Goal: Task Accomplishment & Management: Manage account settings

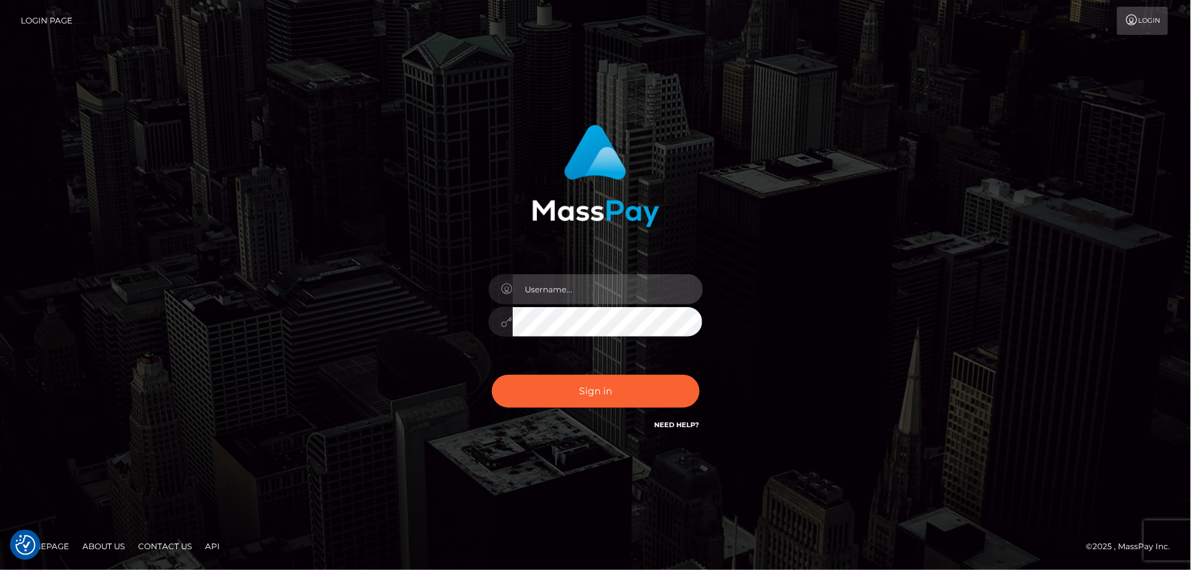
click at [563, 288] on input "text" at bounding box center [608, 289] width 190 height 30
type input "mdemassi"
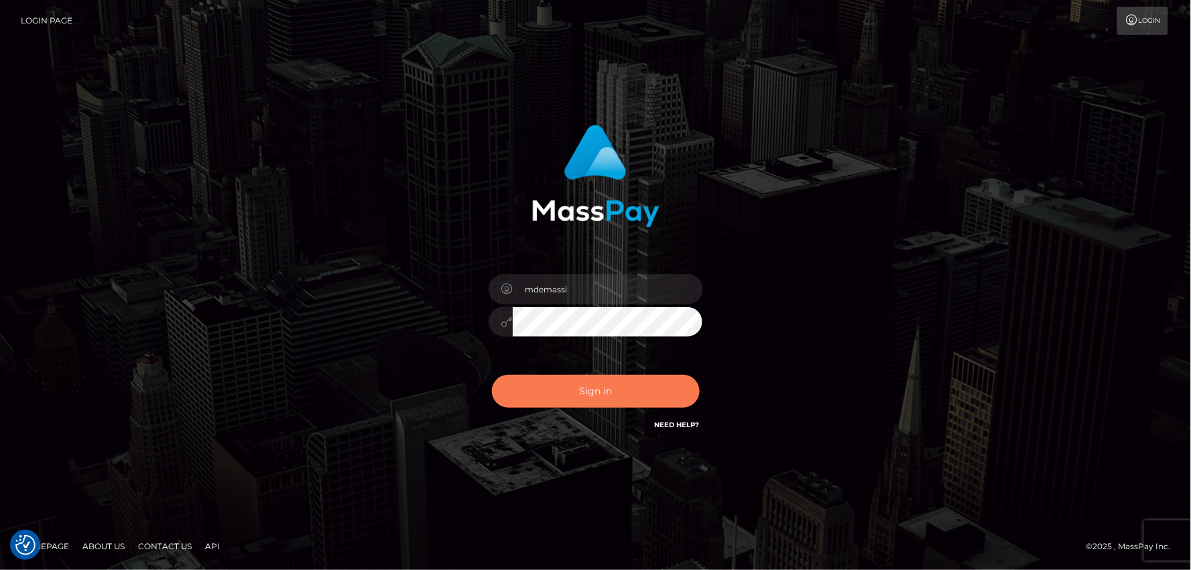
click at [586, 391] on button "Sign in" at bounding box center [596, 391] width 208 height 33
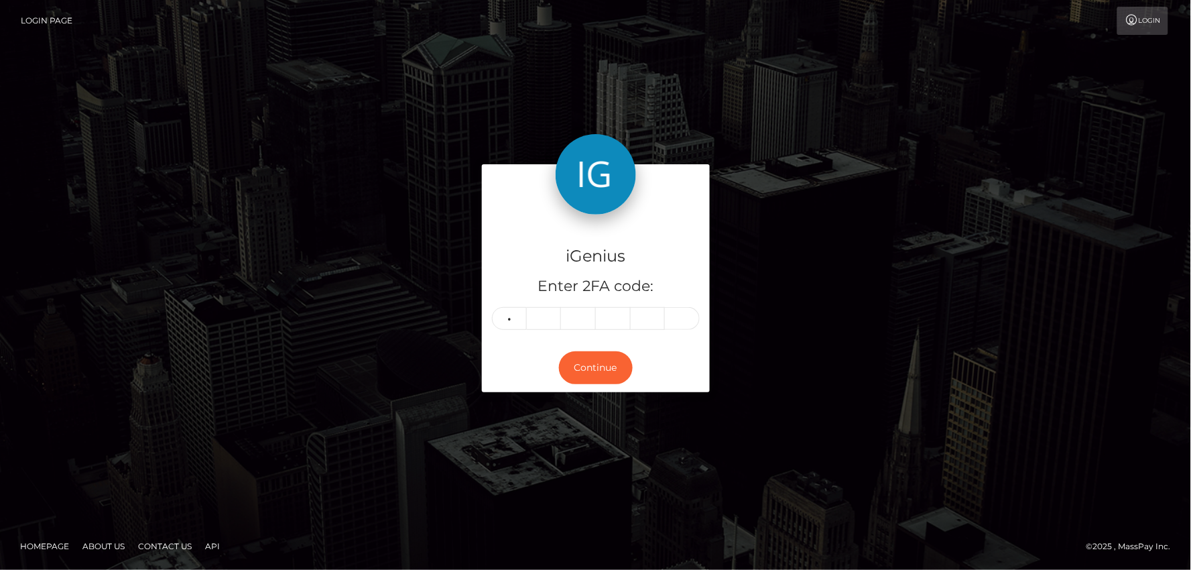
type input "2"
type input "9"
type input "4"
type input "0"
type input "2"
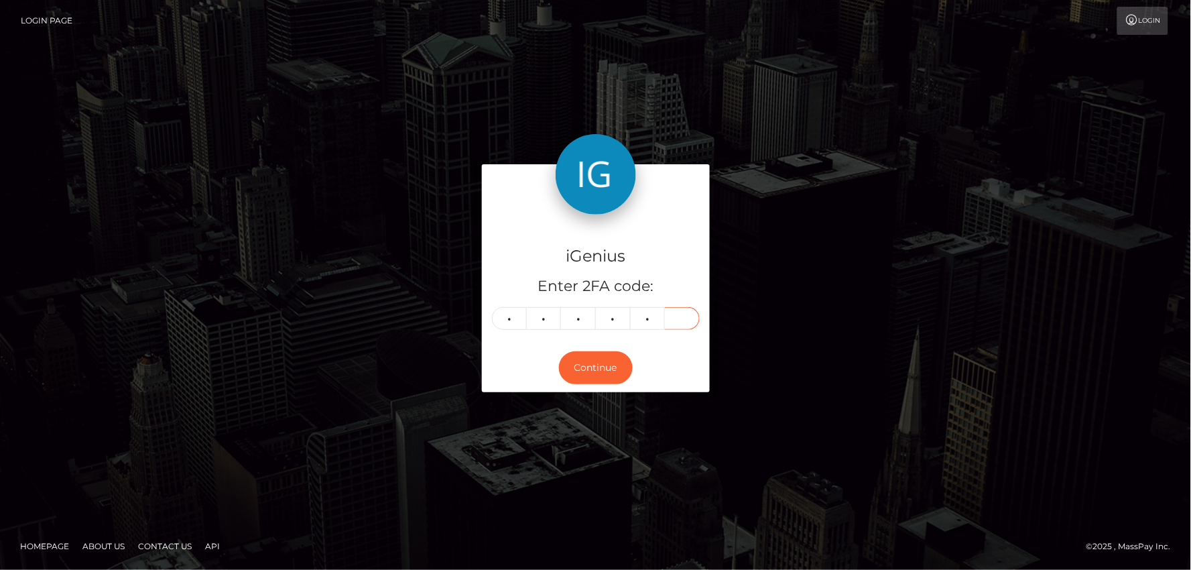
type input "9"
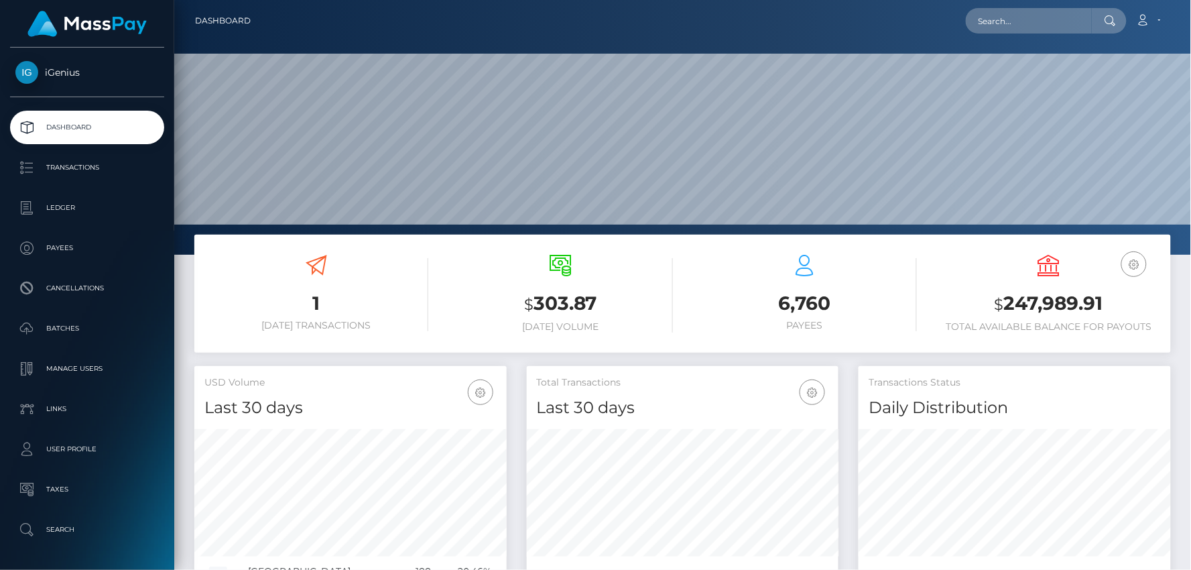
scroll to position [237, 312]
drag, startPoint x: 996, startPoint y: 304, endPoint x: 1106, endPoint y: 310, distance: 110.0
click at [1106, 310] on h3 "$ 247,989.91" at bounding box center [1049, 303] width 224 height 27
copy h3 "$ 247,989.91"
